Goal: Transaction & Acquisition: Purchase product/service

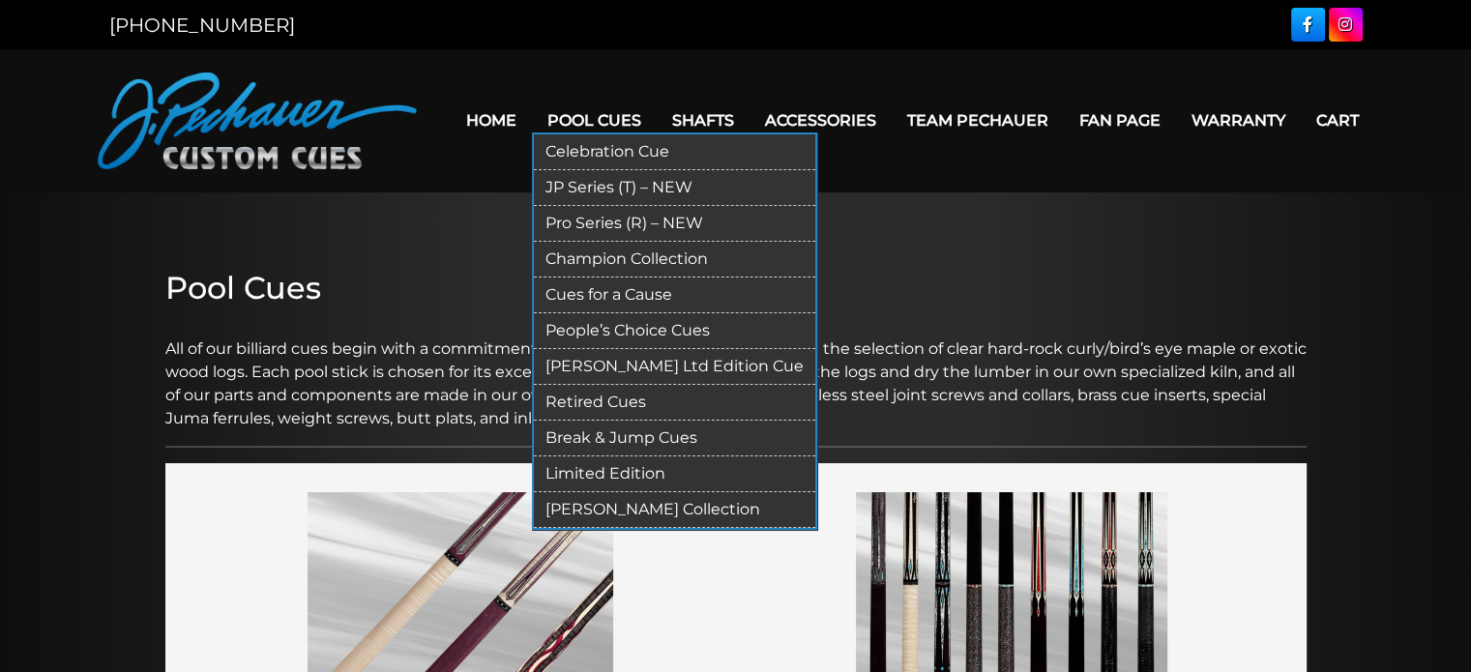
click at [641, 258] on link "Champion Collection" at bounding box center [674, 260] width 281 height 36
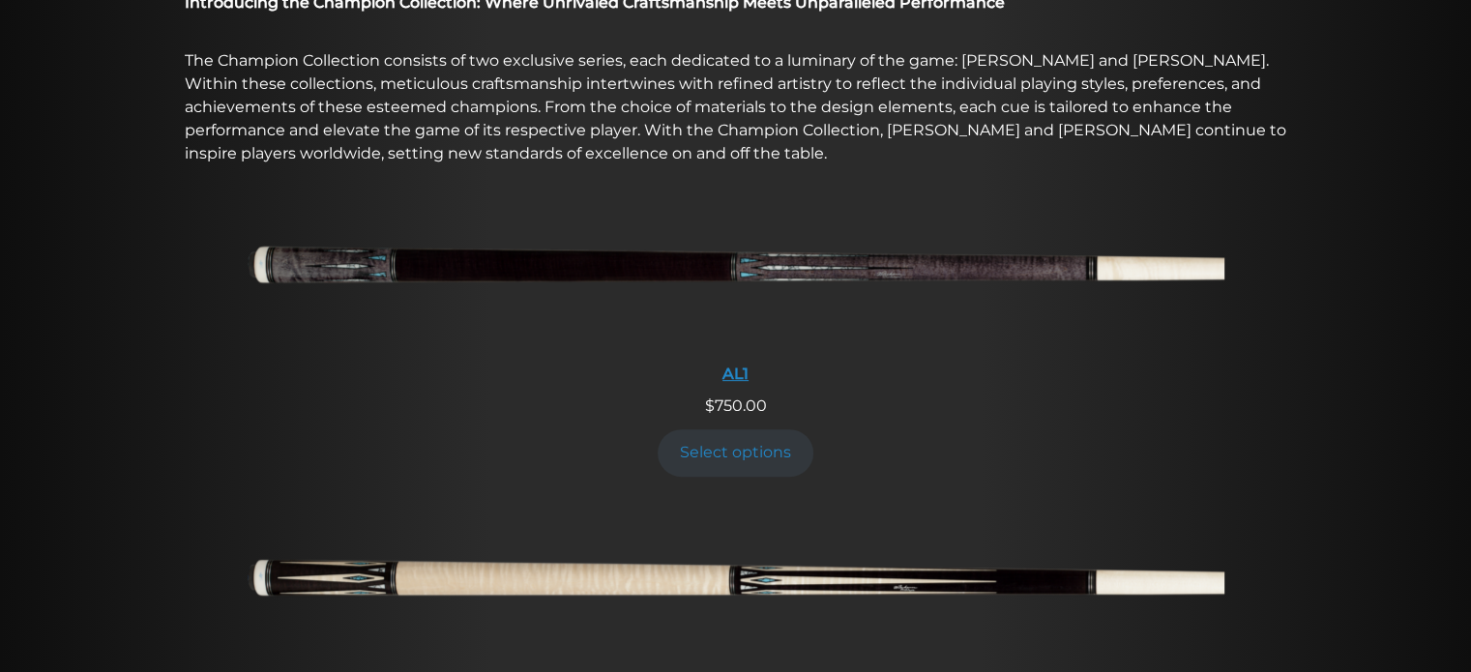
scroll to position [686, 0]
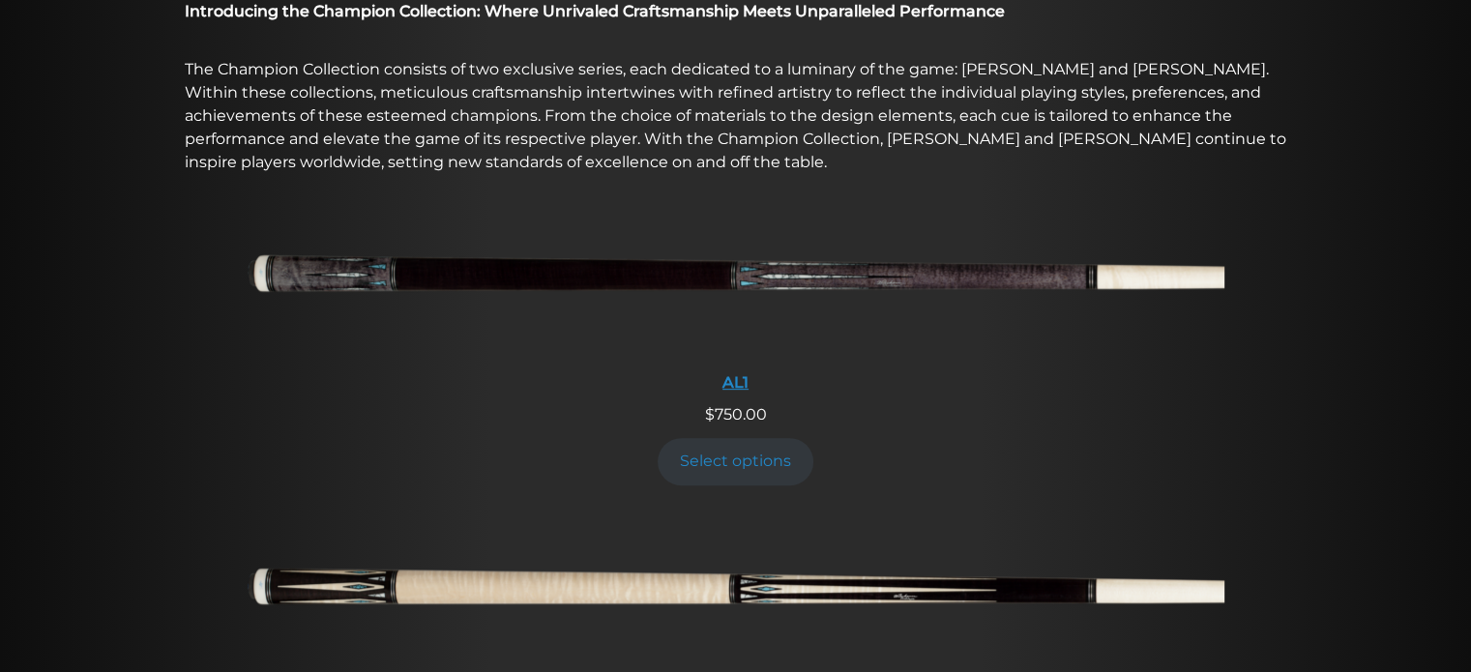
click at [588, 266] on img at bounding box center [736, 280] width 977 height 162
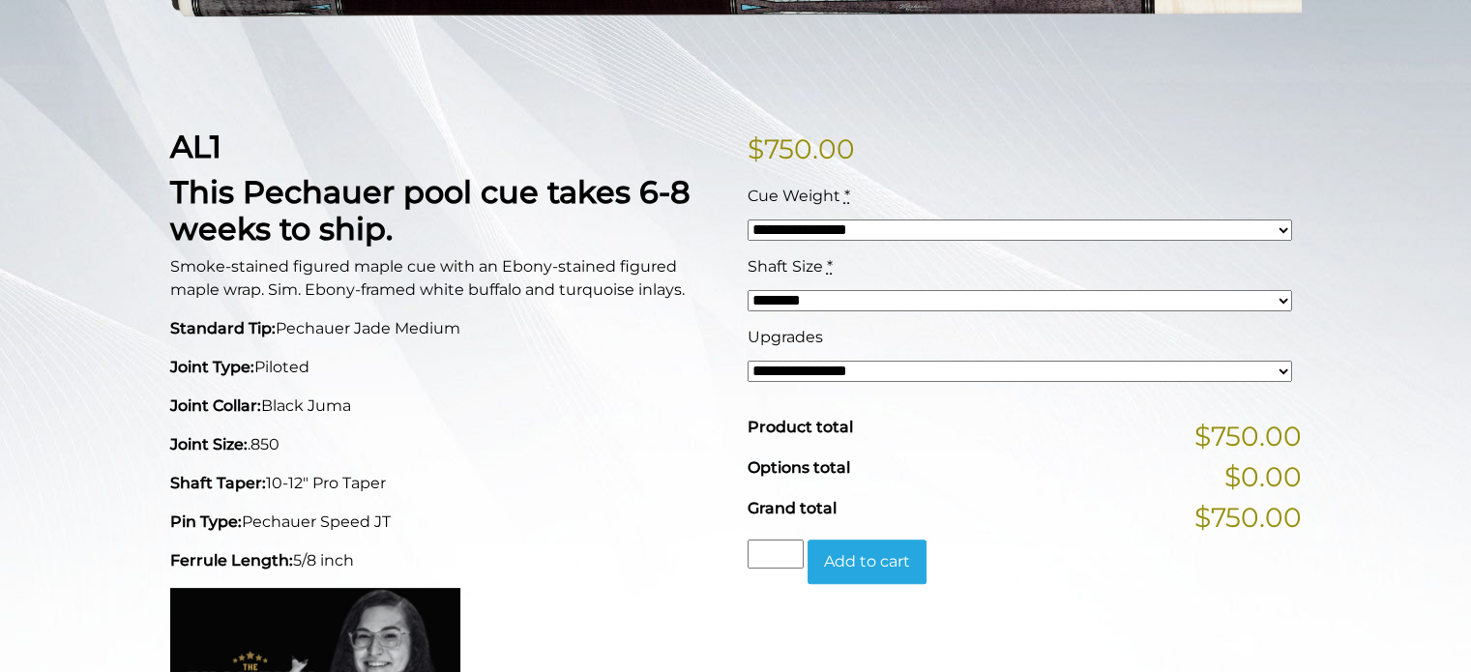
scroll to position [391, 0]
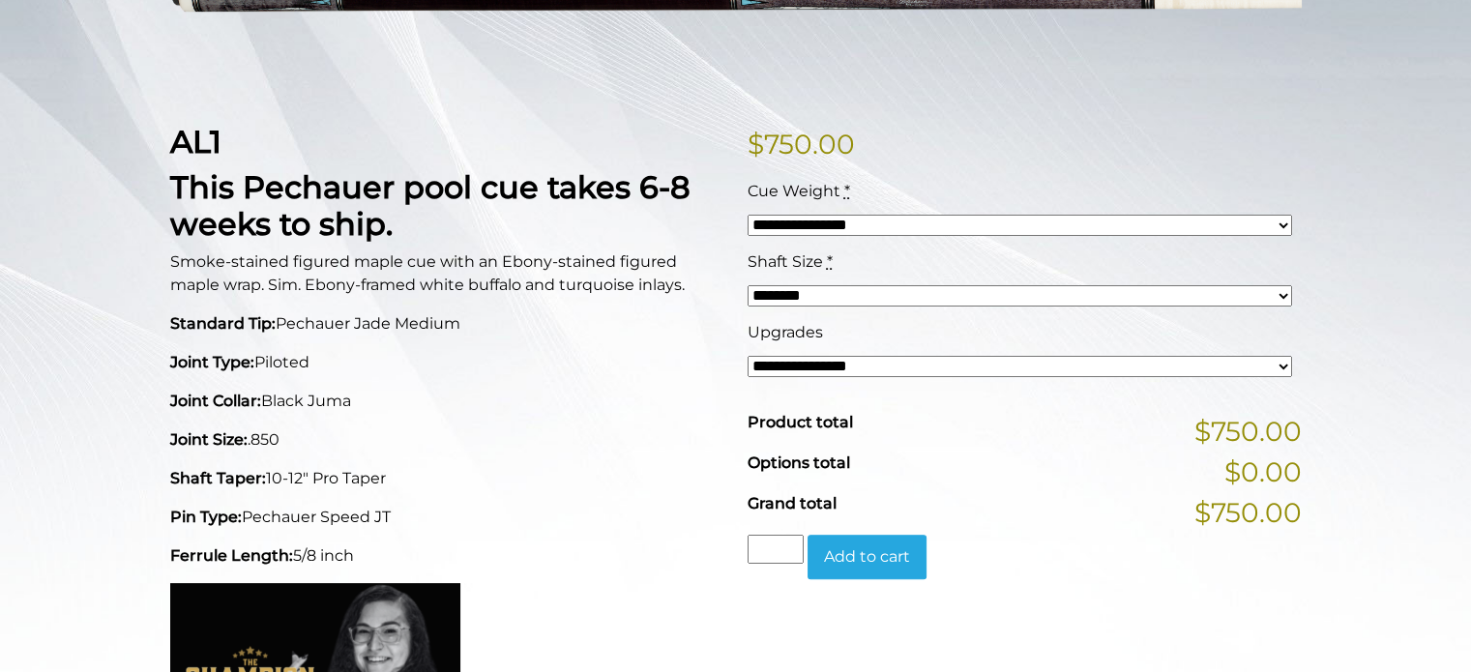
click at [900, 367] on select "**********" at bounding box center [1020, 366] width 545 height 21
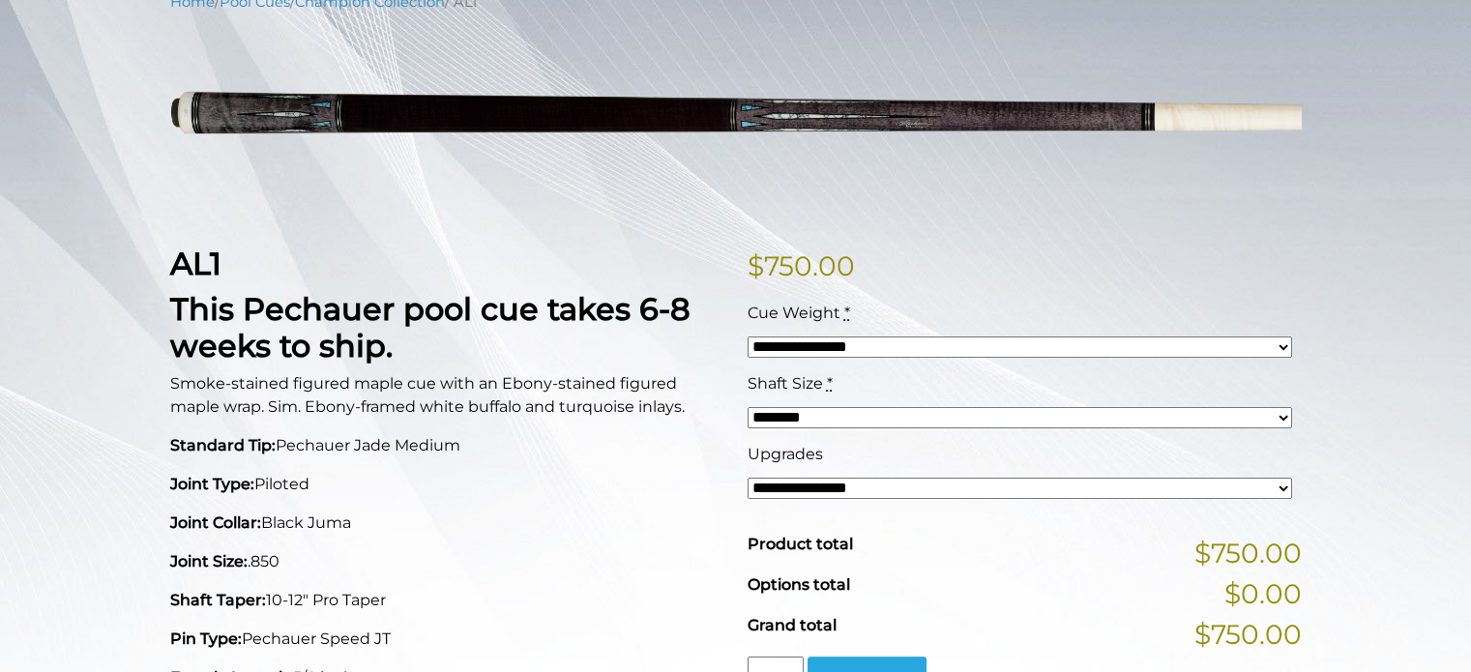
scroll to position [0, 0]
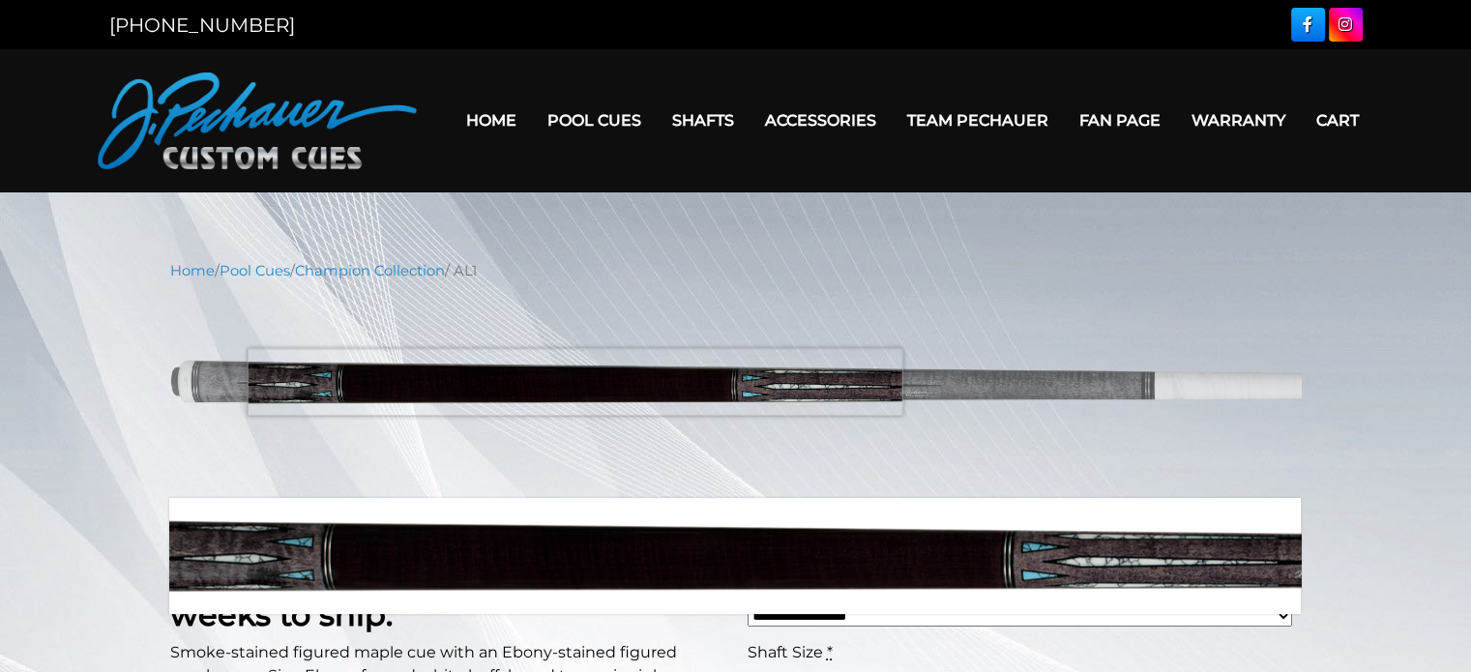
click at [575, 382] on img at bounding box center [736, 390] width 1132 height 189
